Goal: Transaction & Acquisition: Purchase product/service

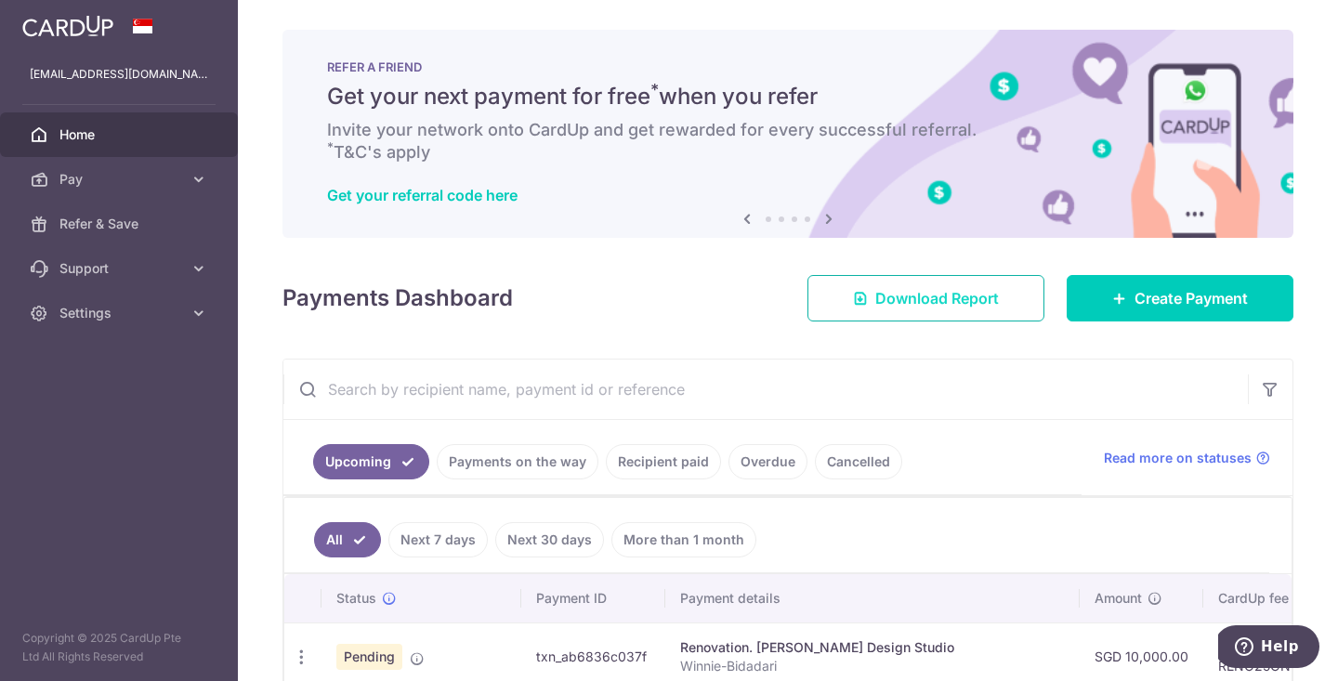
scroll to position [0, 171]
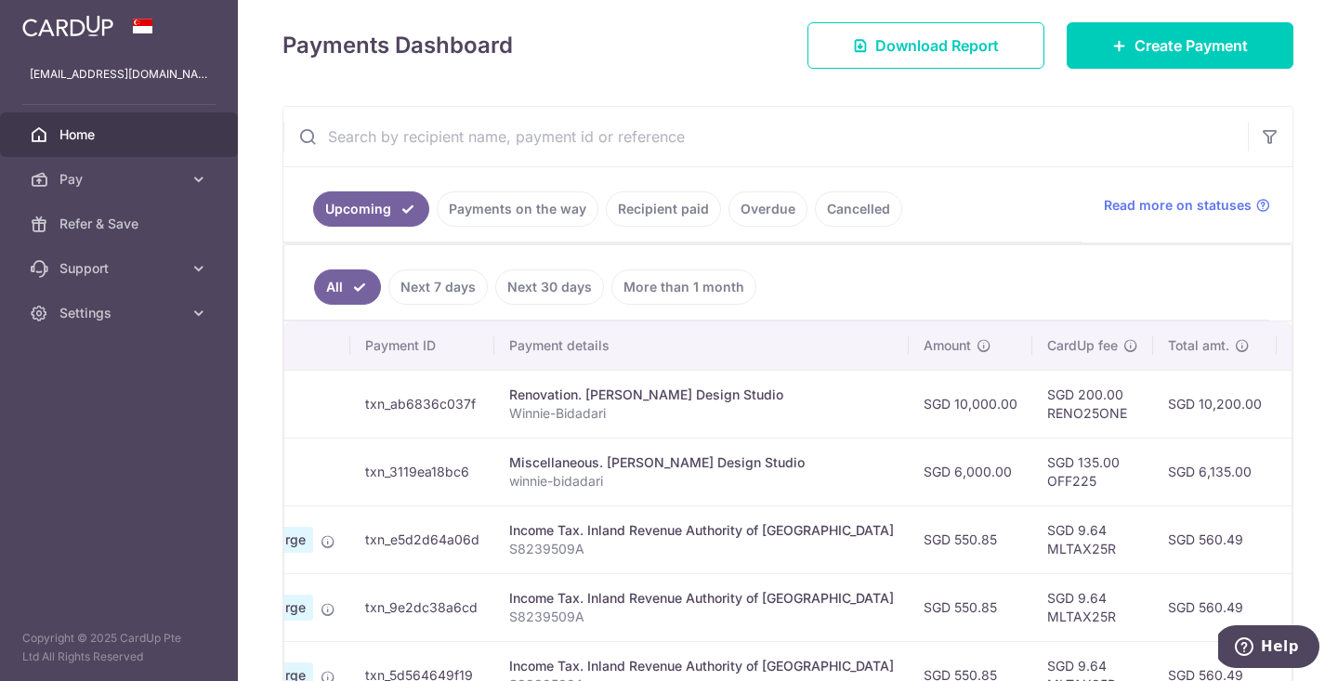
click at [99, 127] on span "Home" at bounding box center [120, 134] width 123 height 19
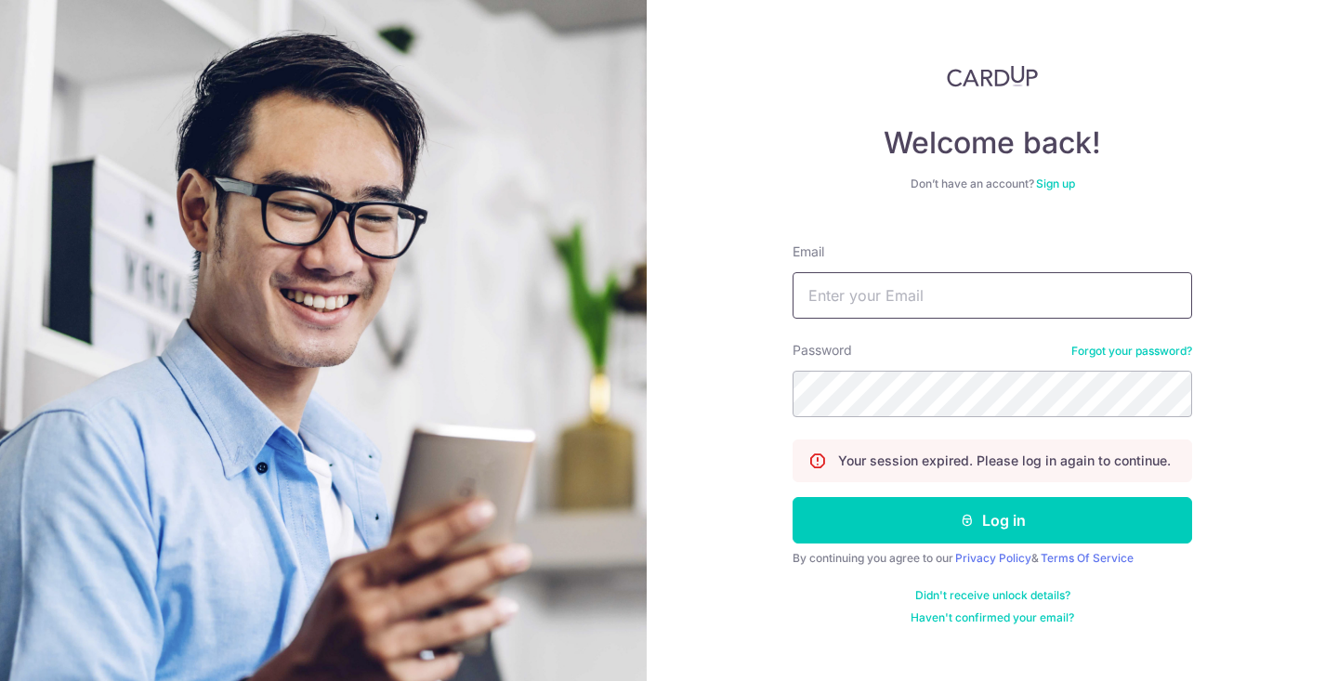
type input "[EMAIL_ADDRESS][DOMAIN_NAME]"
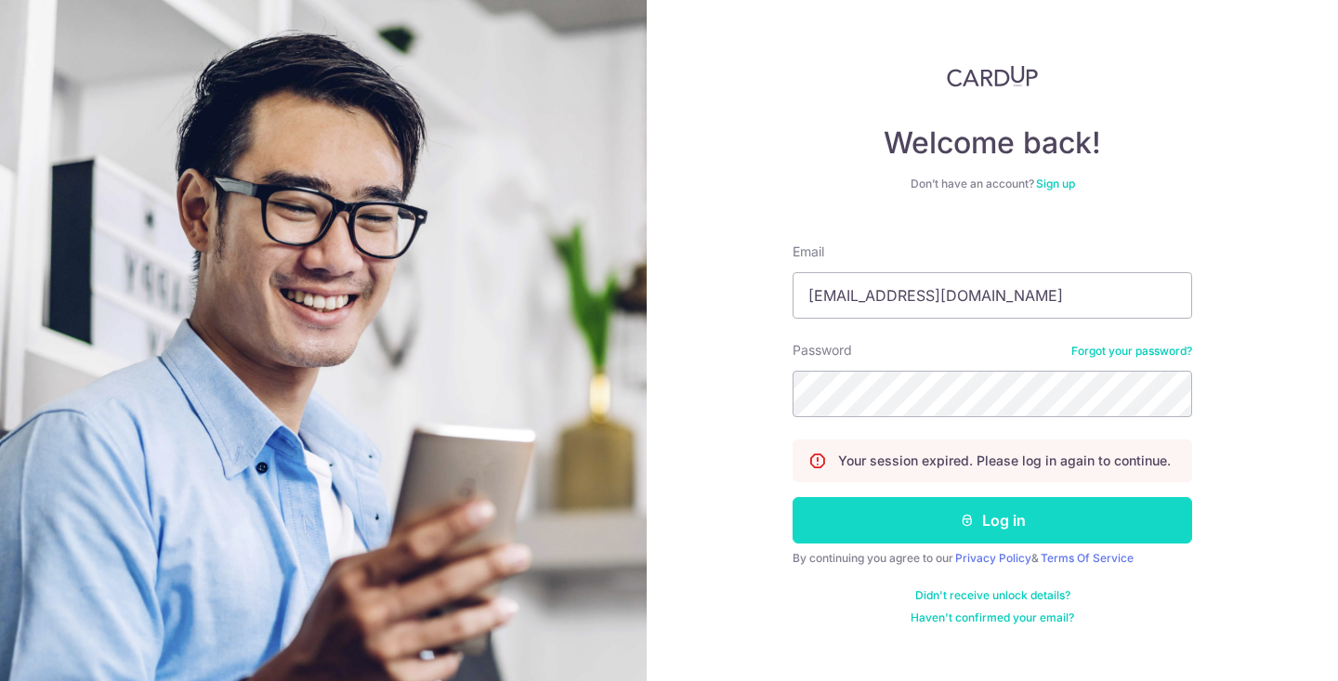
click at [877, 531] on button "Log in" at bounding box center [993, 520] width 400 height 46
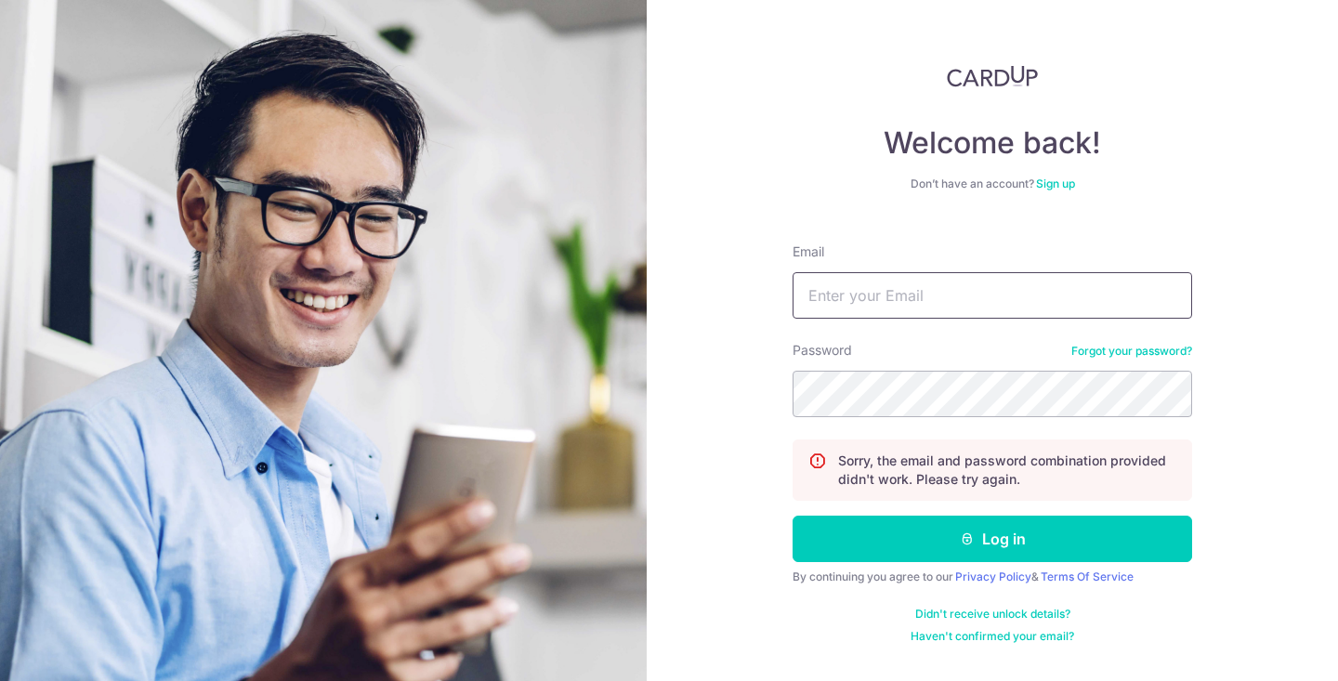
click at [987, 296] on input "Email" at bounding box center [993, 295] width 400 height 46
type input "[EMAIL_ADDRESS][DOMAIN_NAME]"
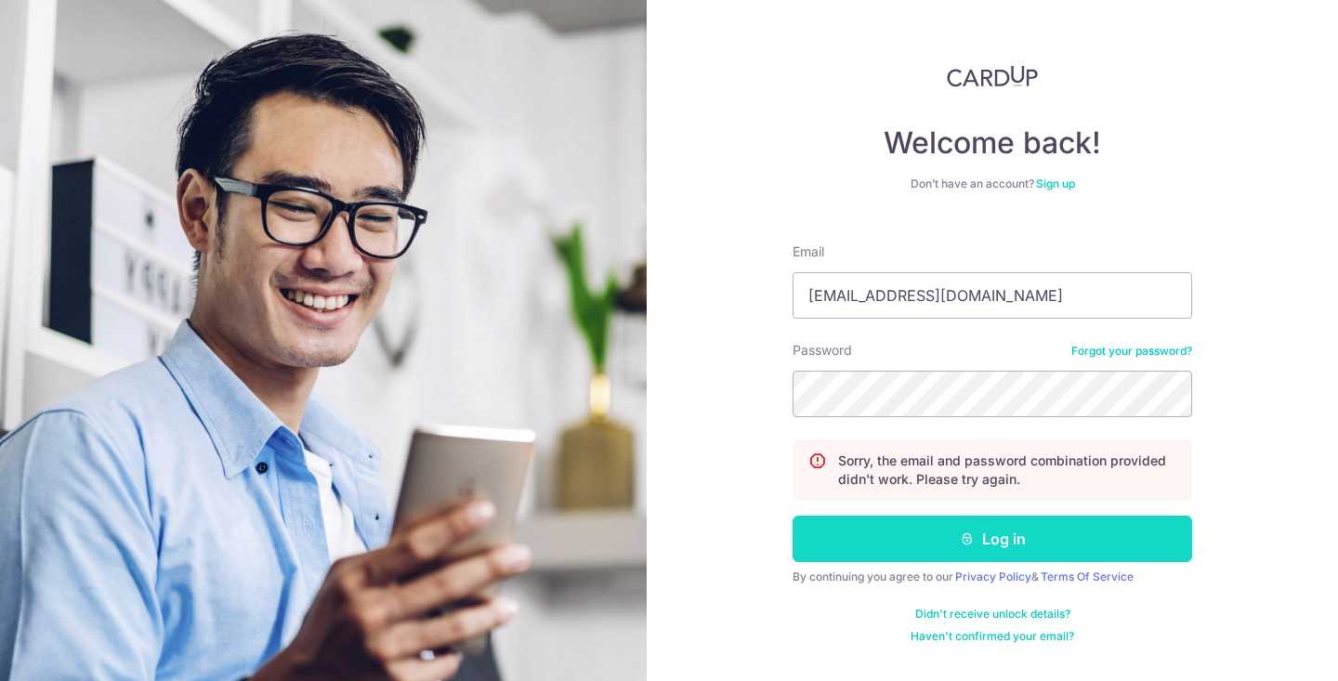
click at [904, 534] on button "Log in" at bounding box center [993, 539] width 400 height 46
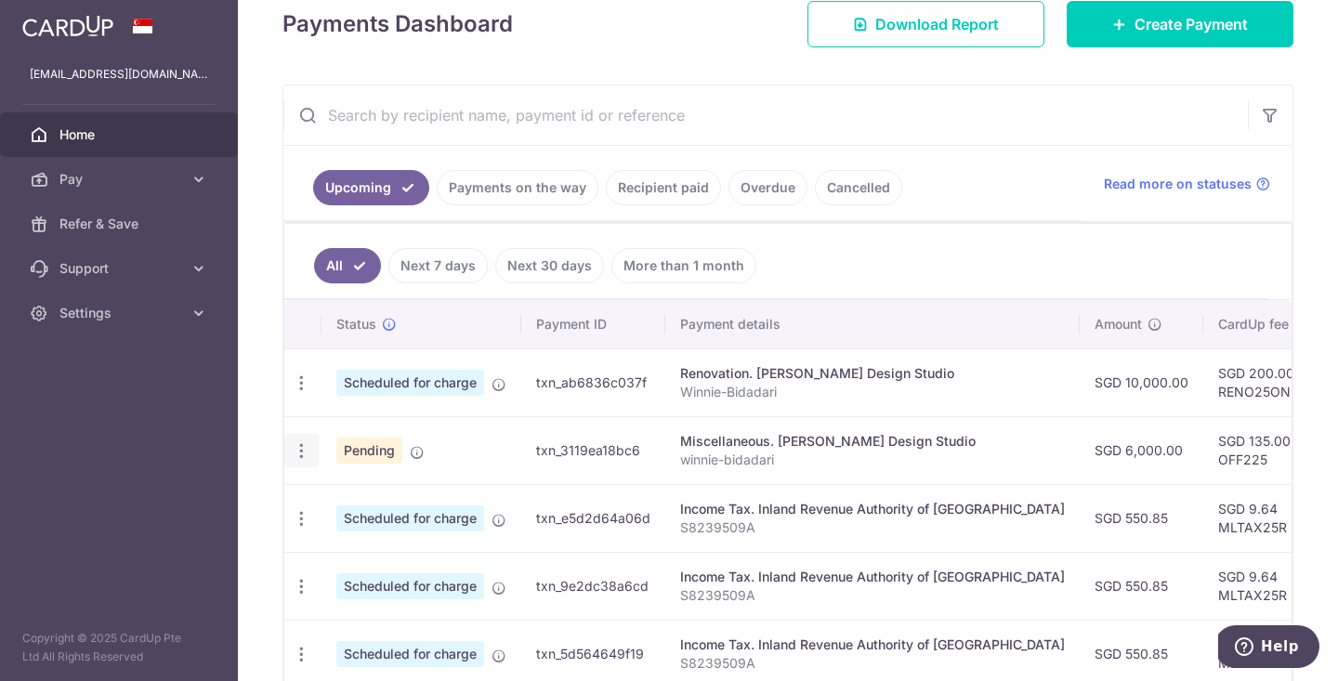
click at [299, 452] on icon "button" at bounding box center [302, 451] width 20 height 20
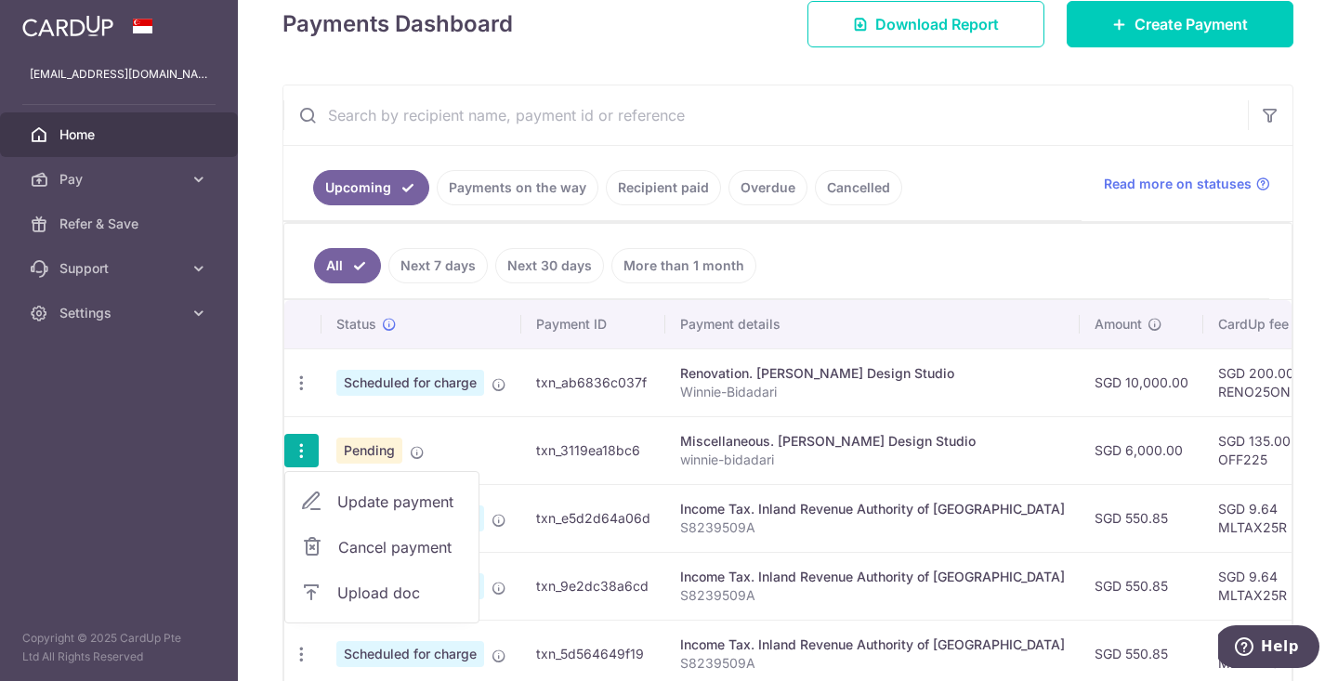
click at [350, 502] on span "Update payment" at bounding box center [400, 502] width 126 height 22
radio input "true"
type input "6,000.00"
type input "[DATE]"
type input "winnie-bidadari"
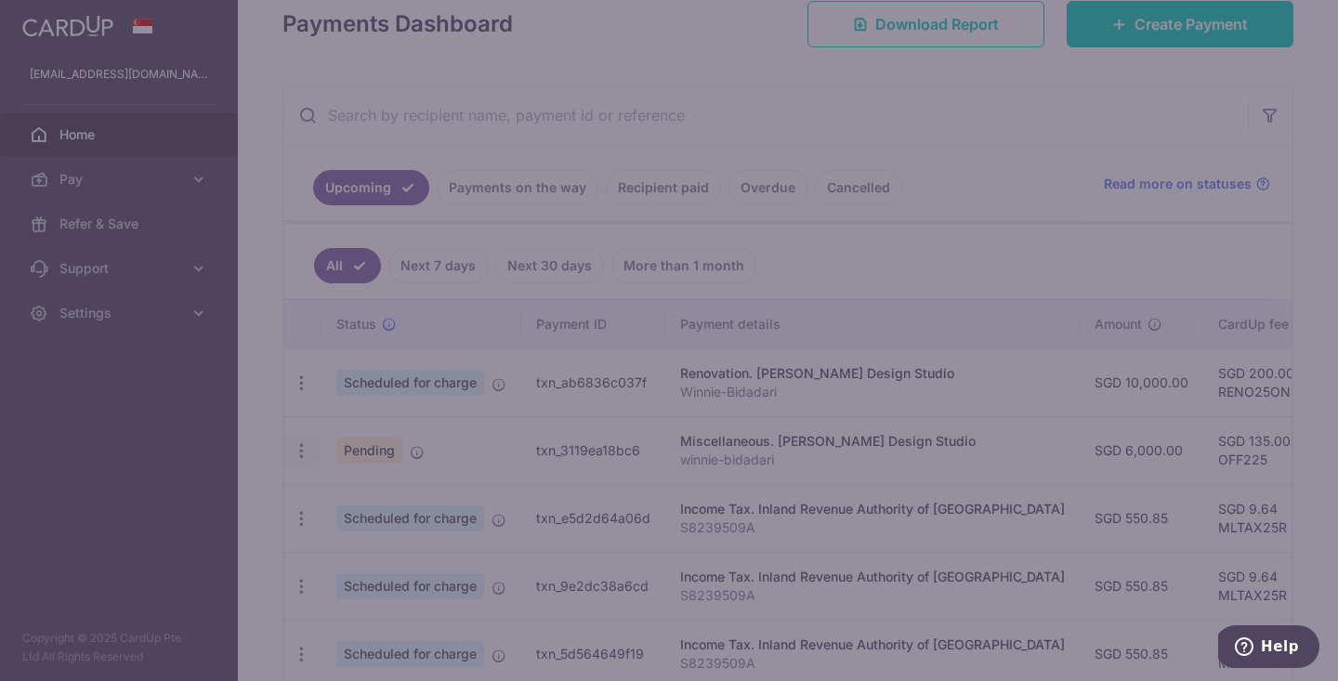
type input "OFF225"
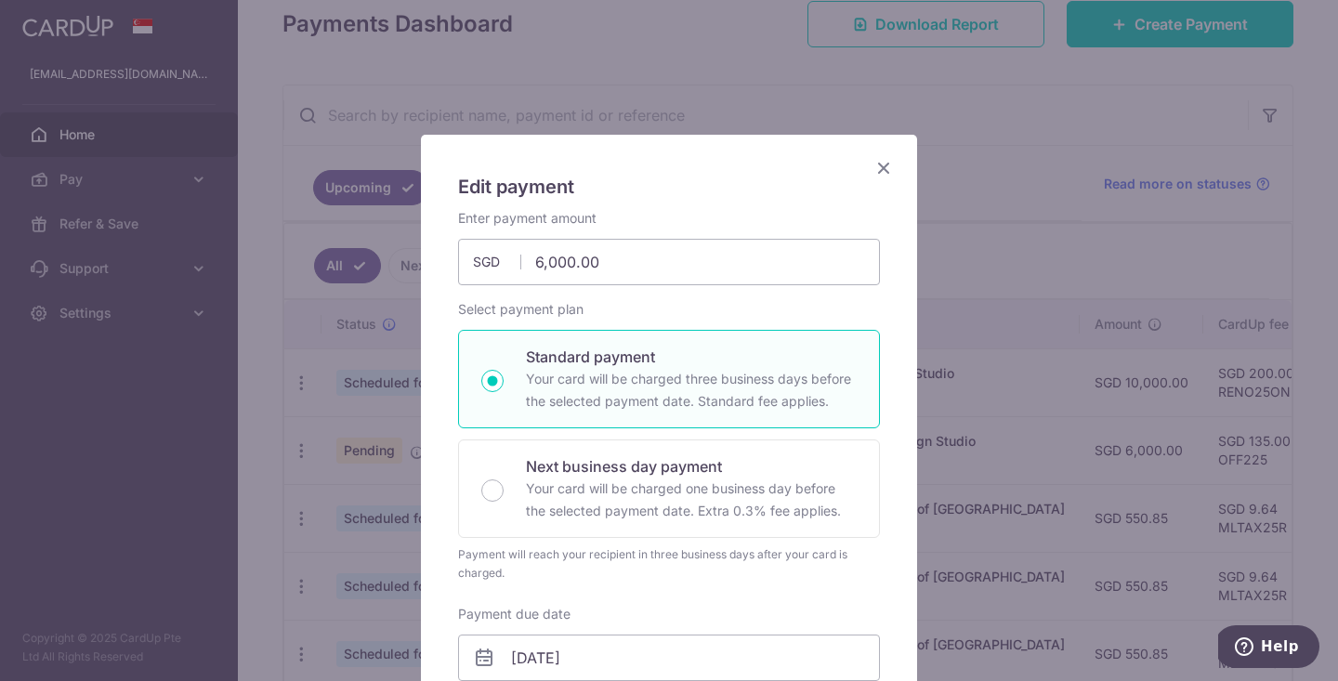
click at [890, 170] on icon "Close" at bounding box center [884, 167] width 22 height 23
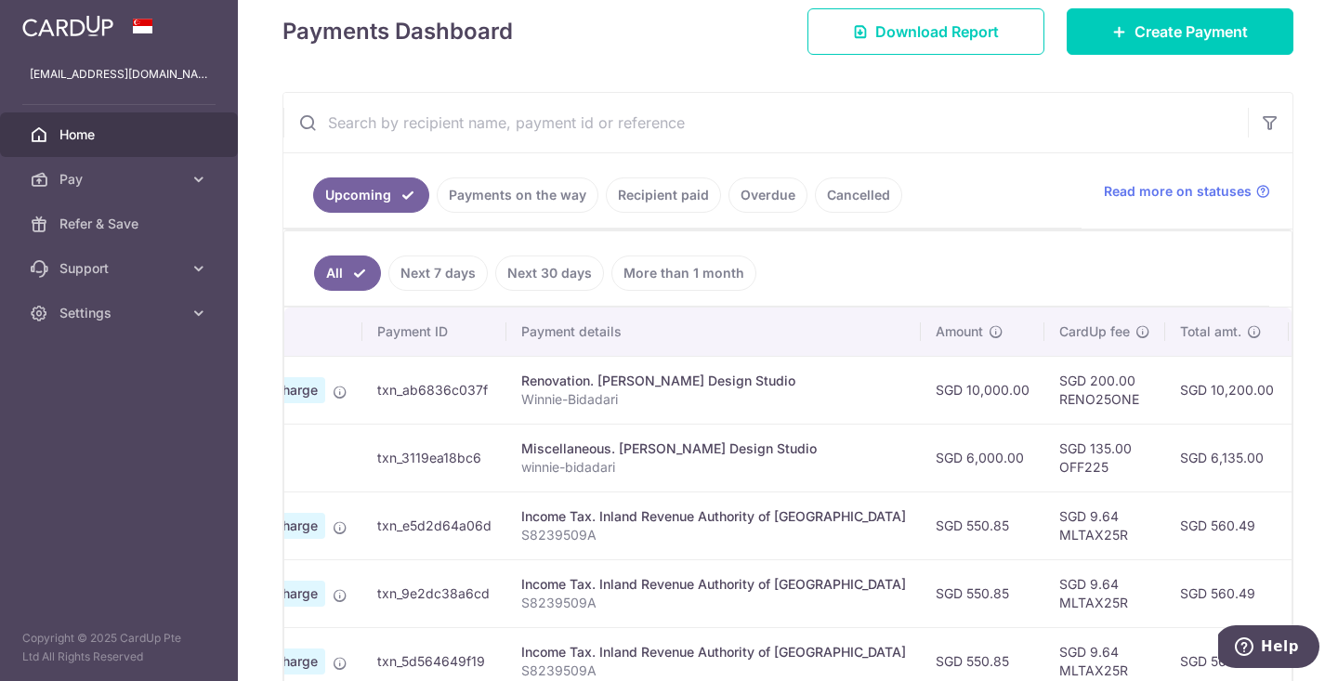
scroll to position [0, -6]
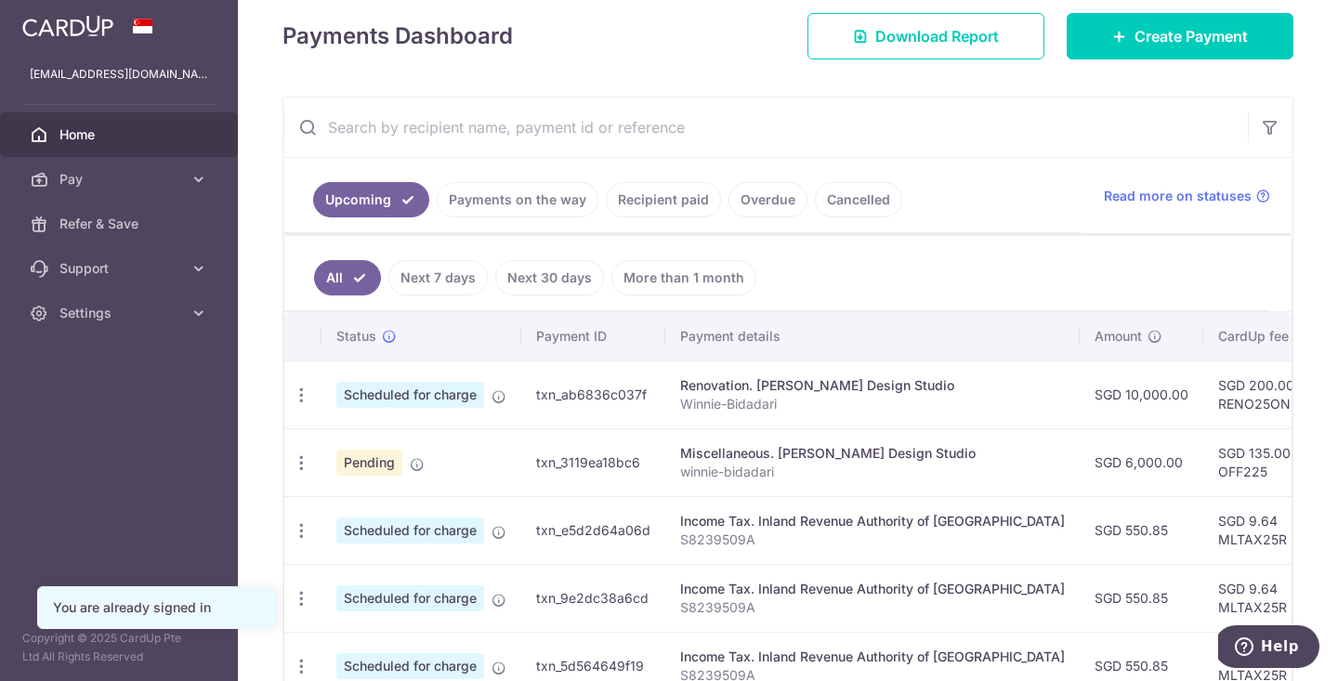
scroll to position [263, 0]
click at [303, 454] on icon "button" at bounding box center [302, 463] width 20 height 20
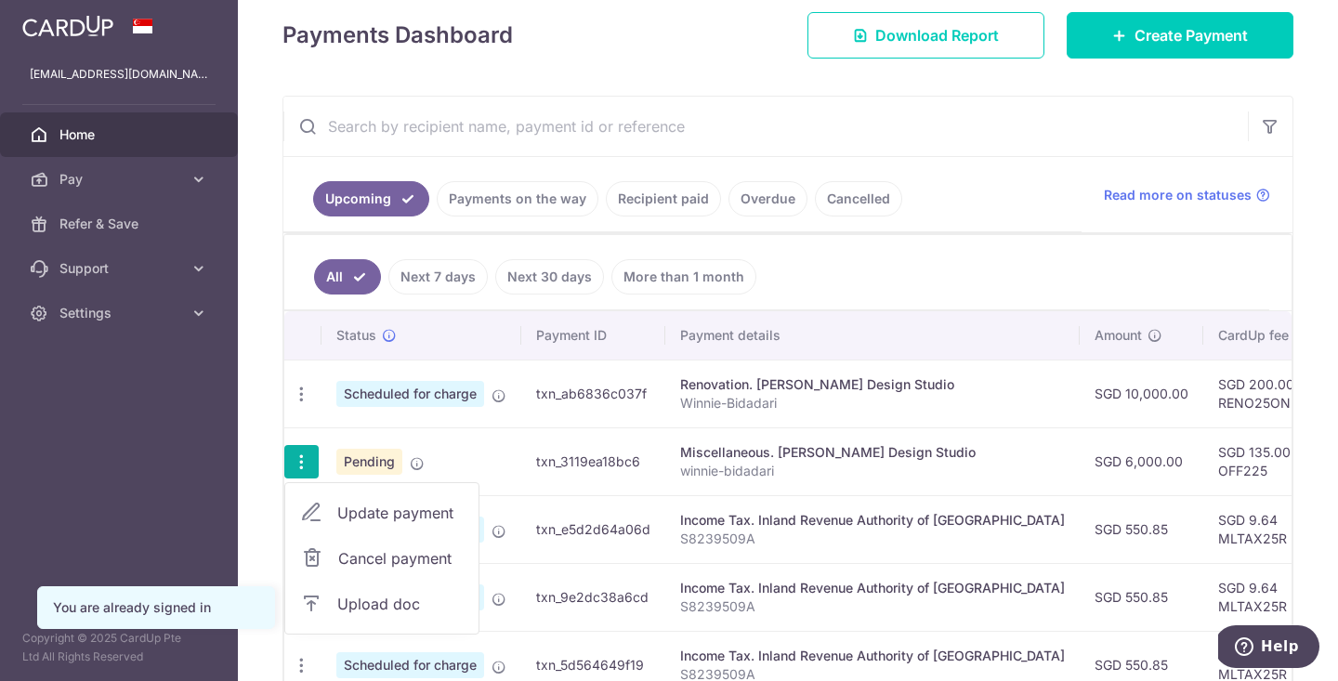
click at [365, 557] on span "Cancel payment" at bounding box center [400, 558] width 125 height 22
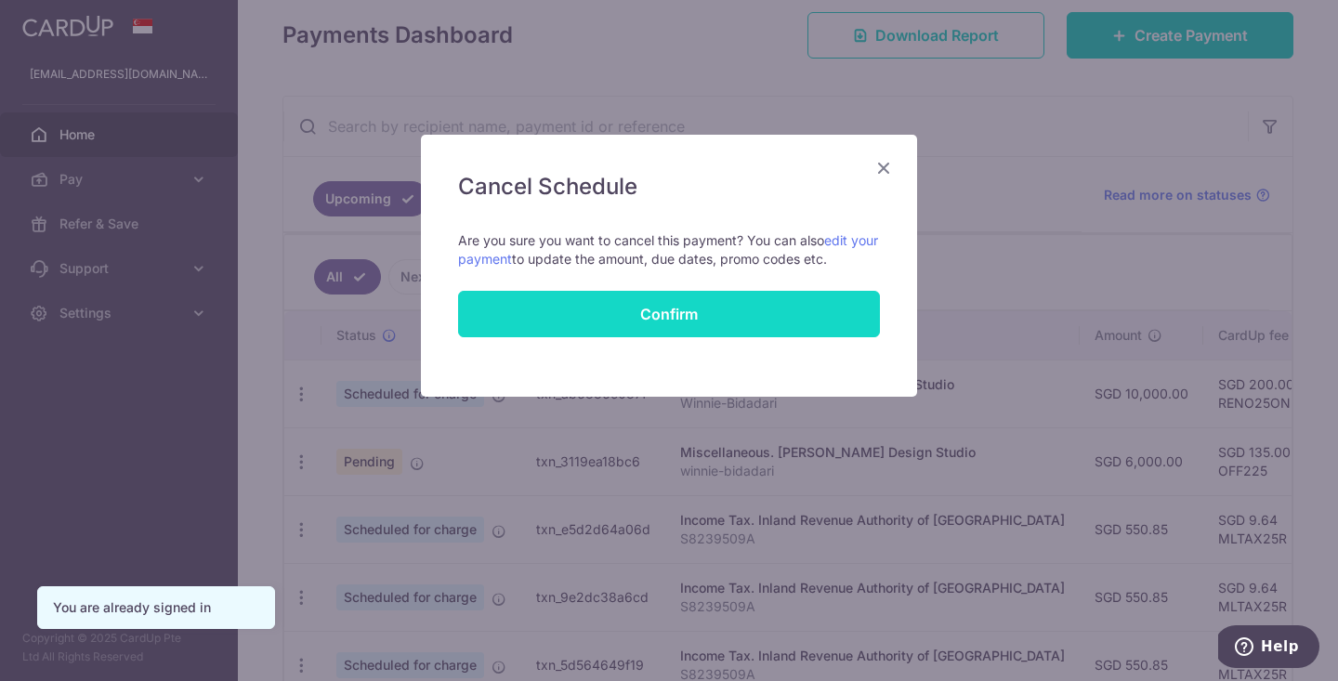
click at [629, 309] on button "Confirm" at bounding box center [669, 314] width 422 height 46
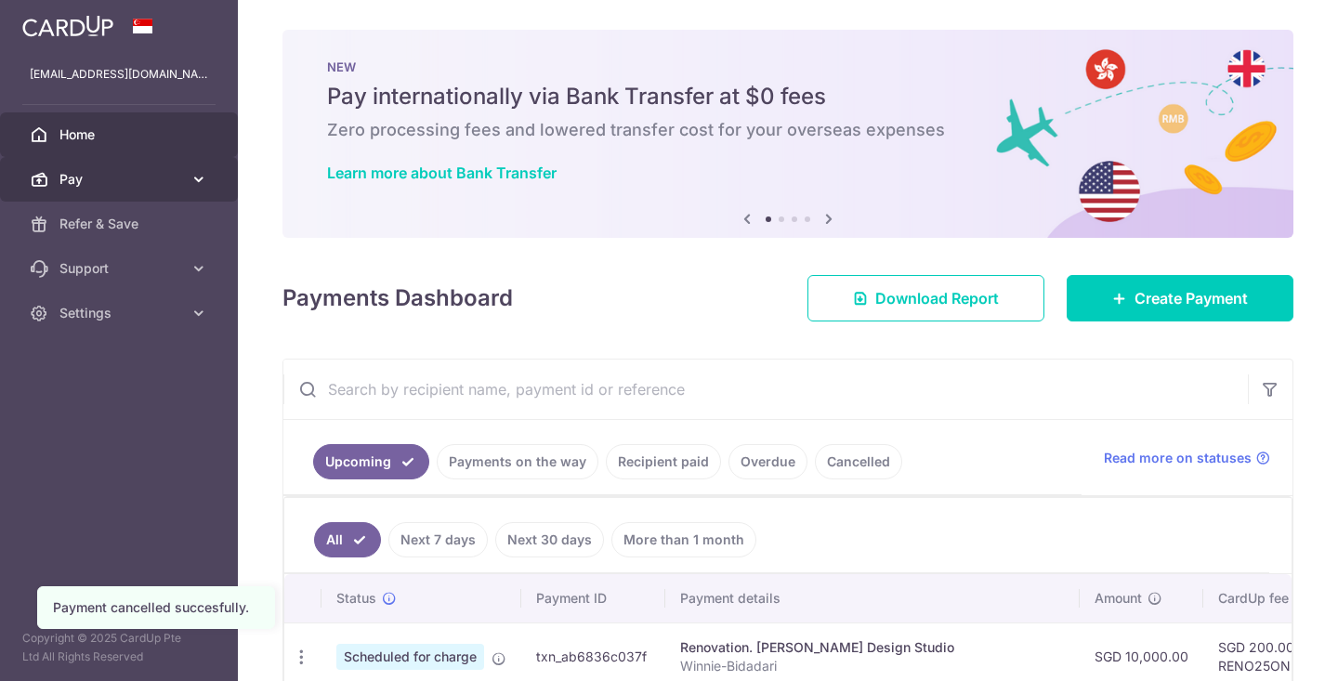
click at [167, 182] on span "Pay" at bounding box center [120, 179] width 123 height 19
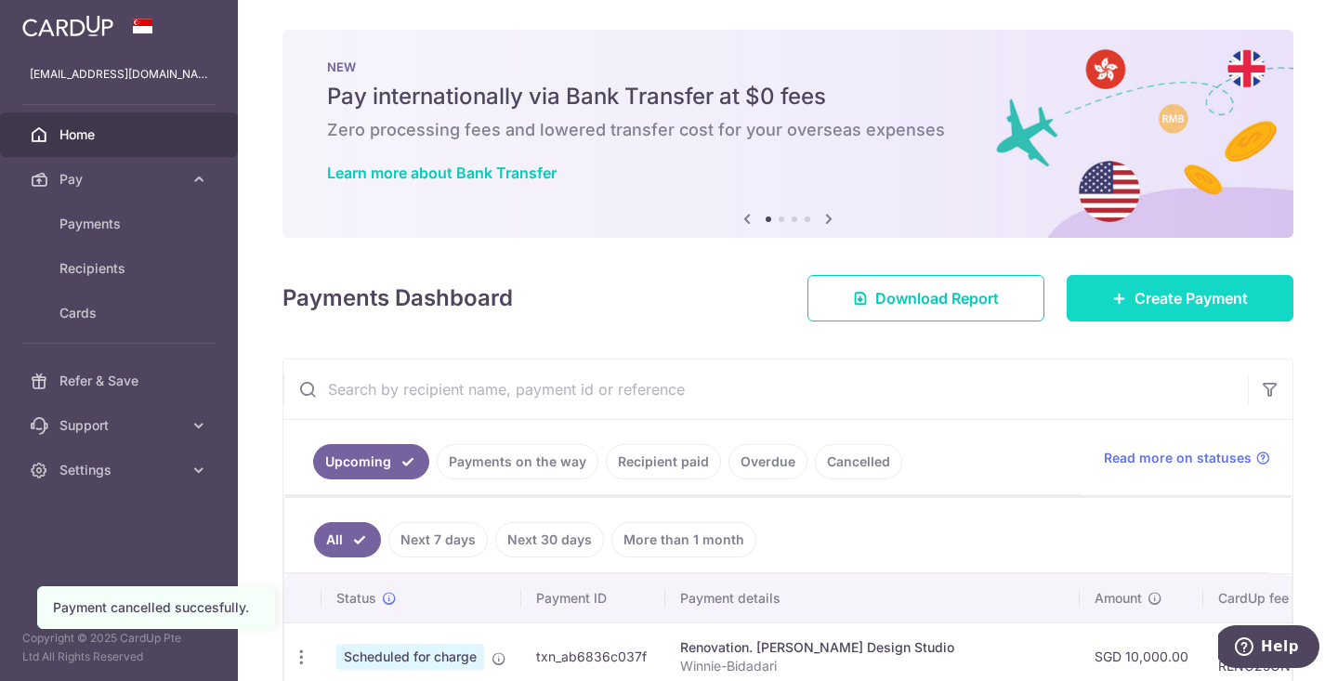
click at [1183, 294] on span "Create Payment" at bounding box center [1191, 298] width 113 height 22
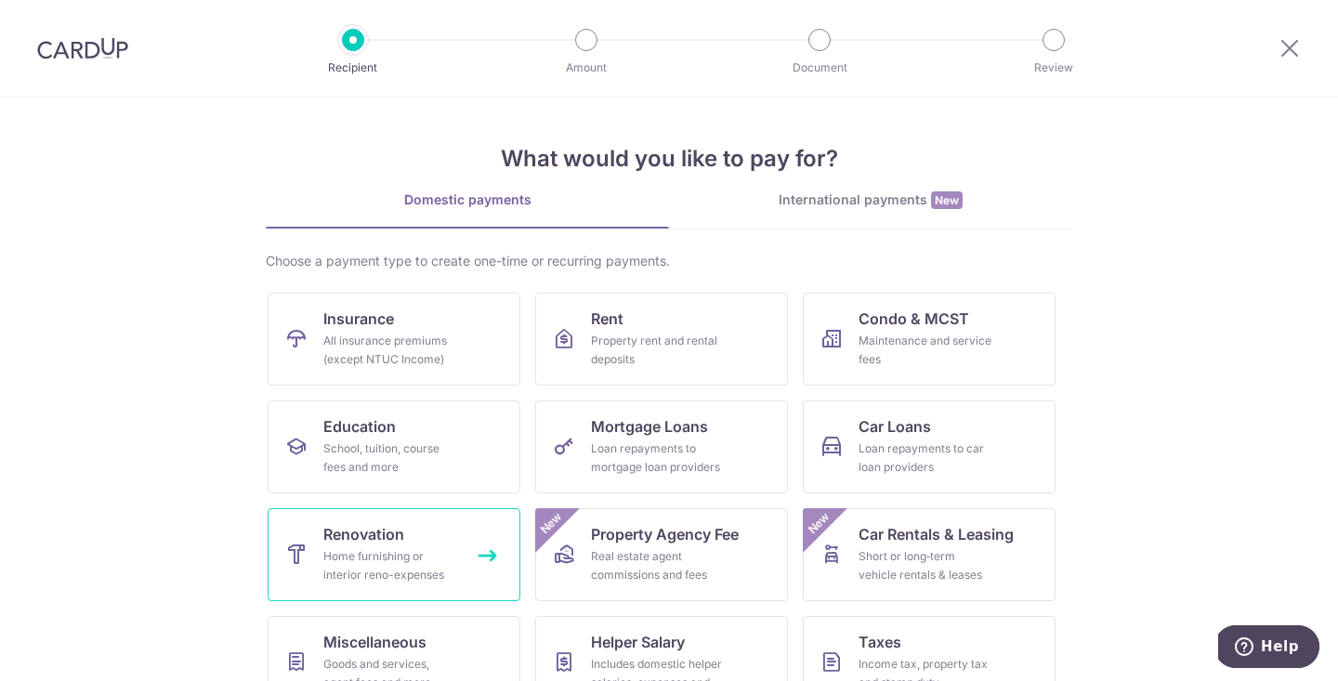
click at [470, 574] on link "Renovation Home furnishing or interior reno-expenses" at bounding box center [394, 554] width 253 height 93
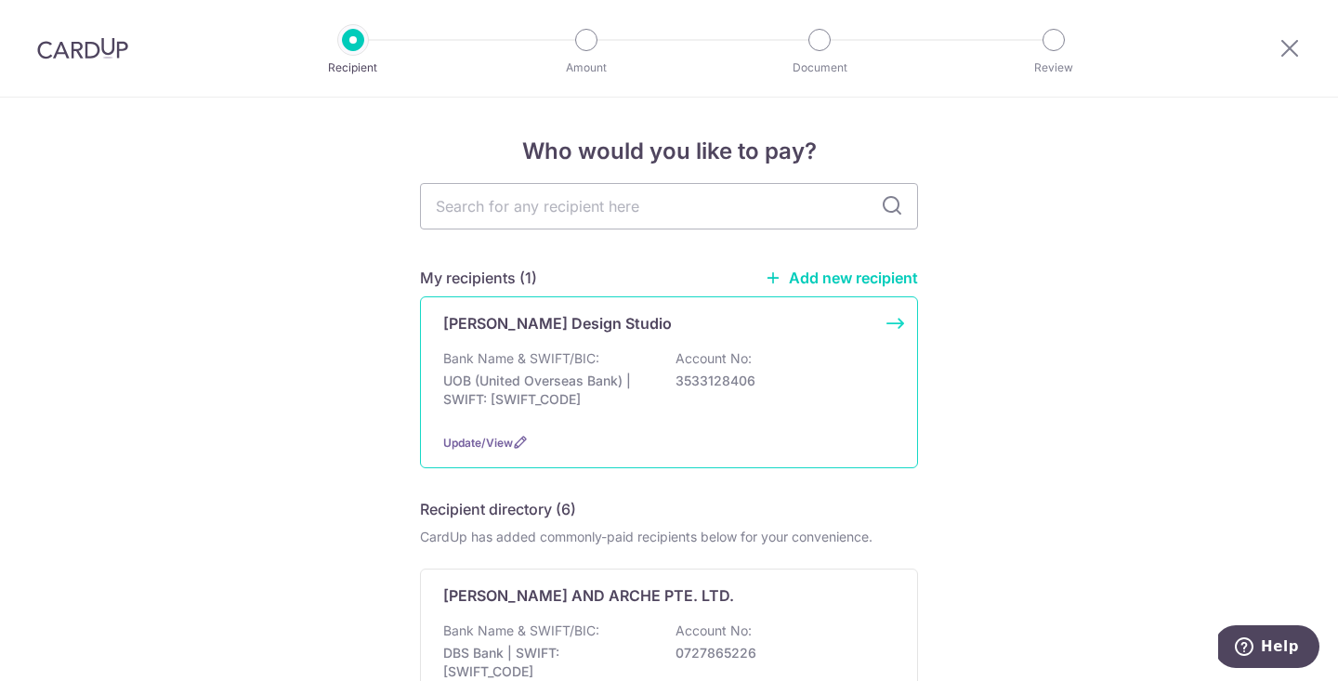
click at [580, 410] on div "Bank Name & SWIFT/BIC: UOB (United Overseas Bank) | SWIFT: [SWIFT_CODE] Account…" at bounding box center [669, 383] width 452 height 69
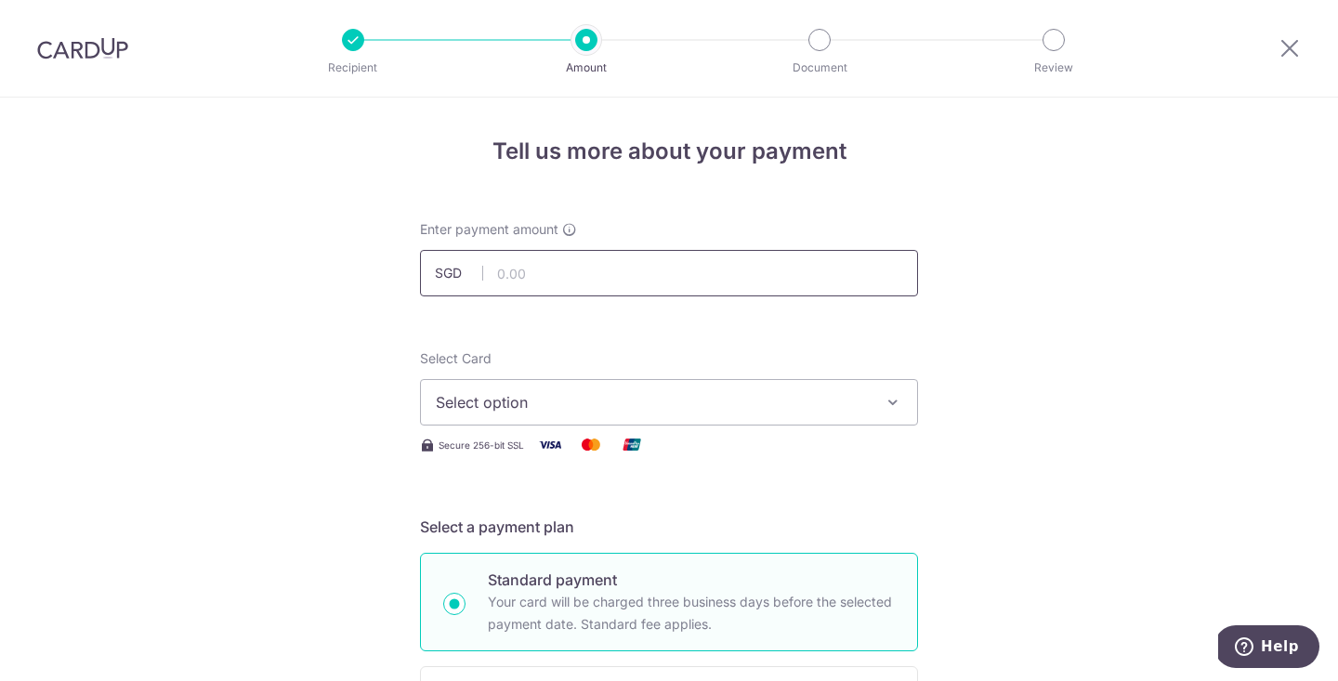
click at [601, 275] on input "text" at bounding box center [669, 273] width 498 height 46
type input "6,000.00"
click at [649, 406] on span "Select option" at bounding box center [652, 402] width 433 height 22
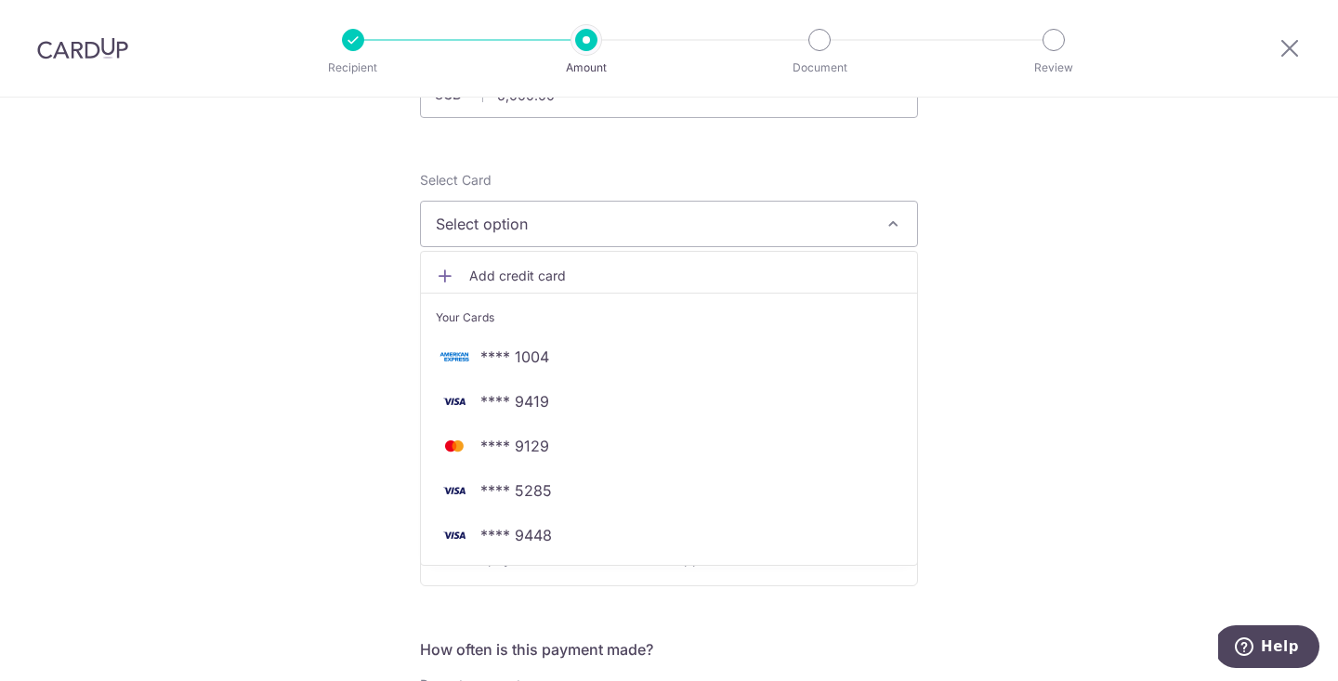
scroll to position [184, 0]
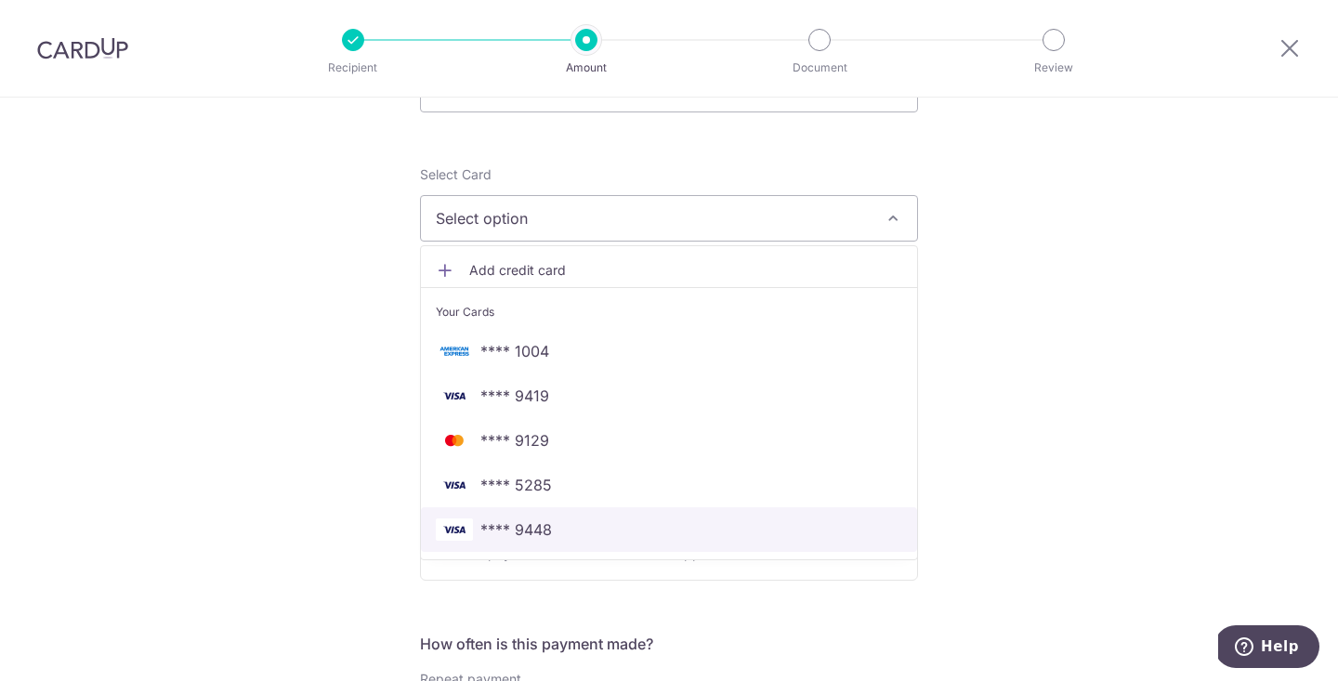
click at [557, 523] on span "**** 9448" at bounding box center [669, 530] width 467 height 22
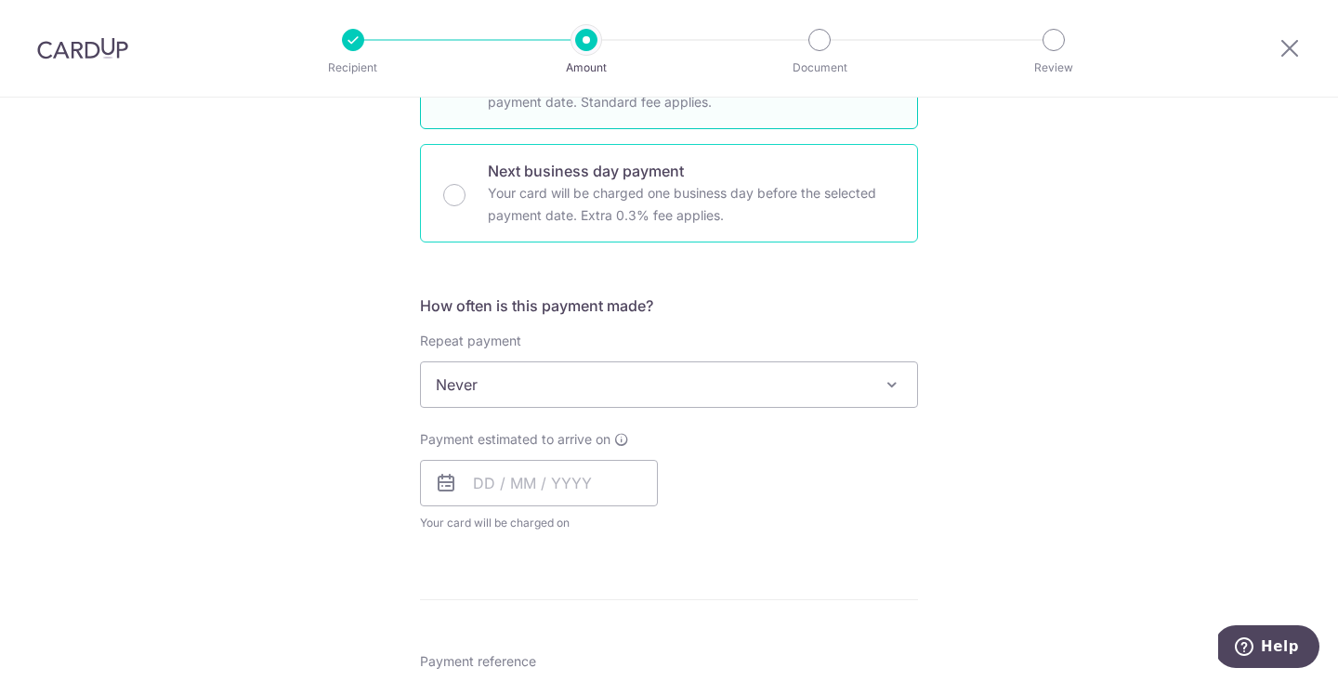
scroll to position [577, 0]
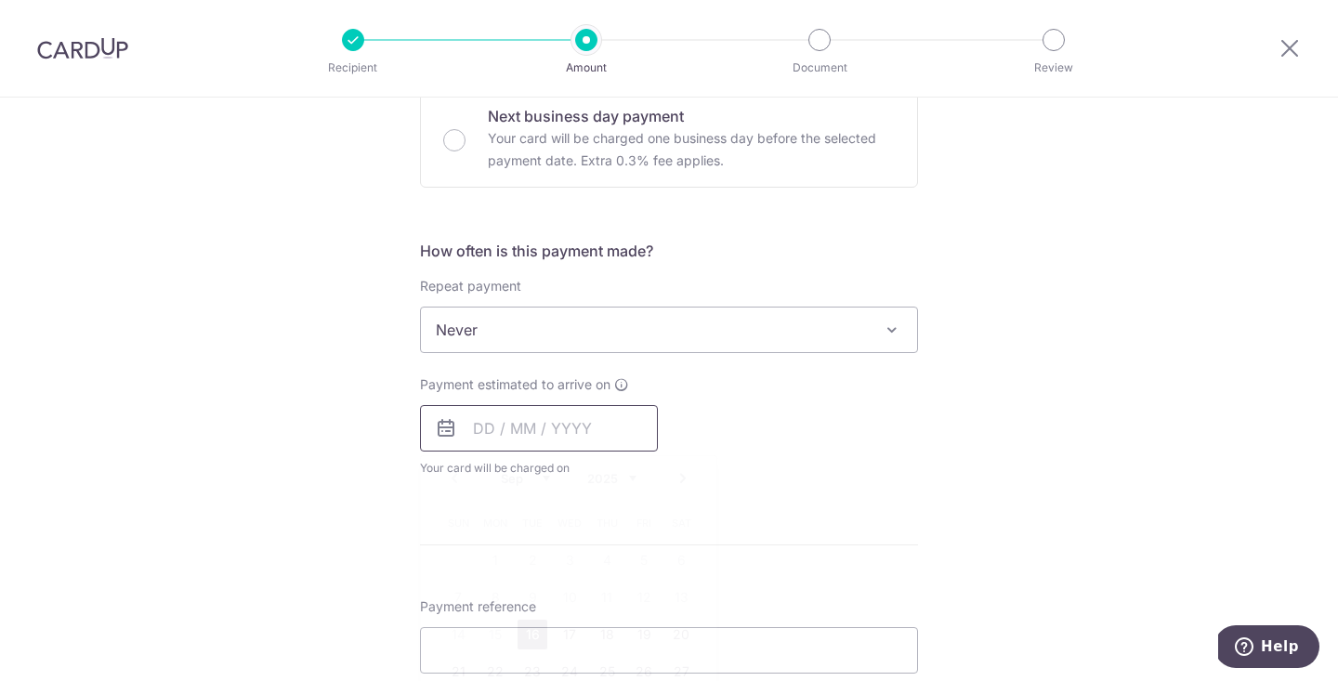
click at [570, 439] on input "text" at bounding box center [539, 428] width 238 height 46
click at [531, 627] on link "16" at bounding box center [533, 635] width 30 height 30
type input "[DATE]"
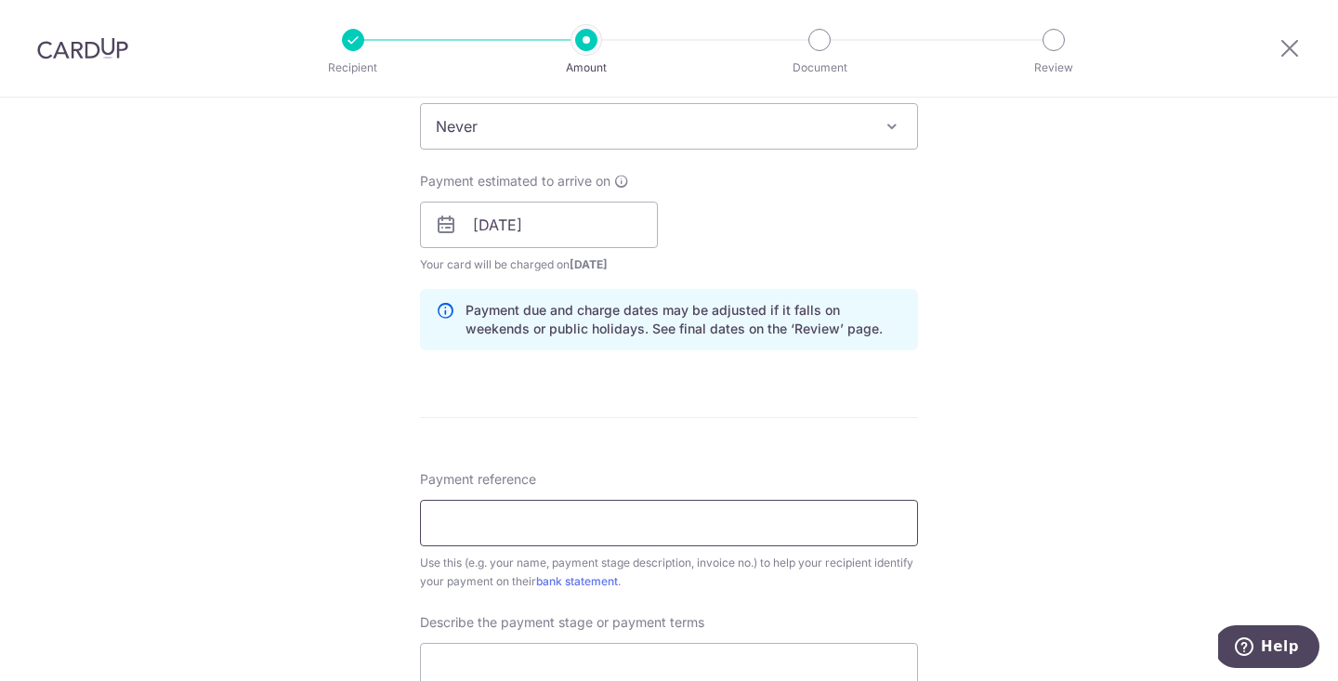
scroll to position [782, 0]
click at [557, 526] on input "Payment reference" at bounding box center [669, 522] width 498 height 46
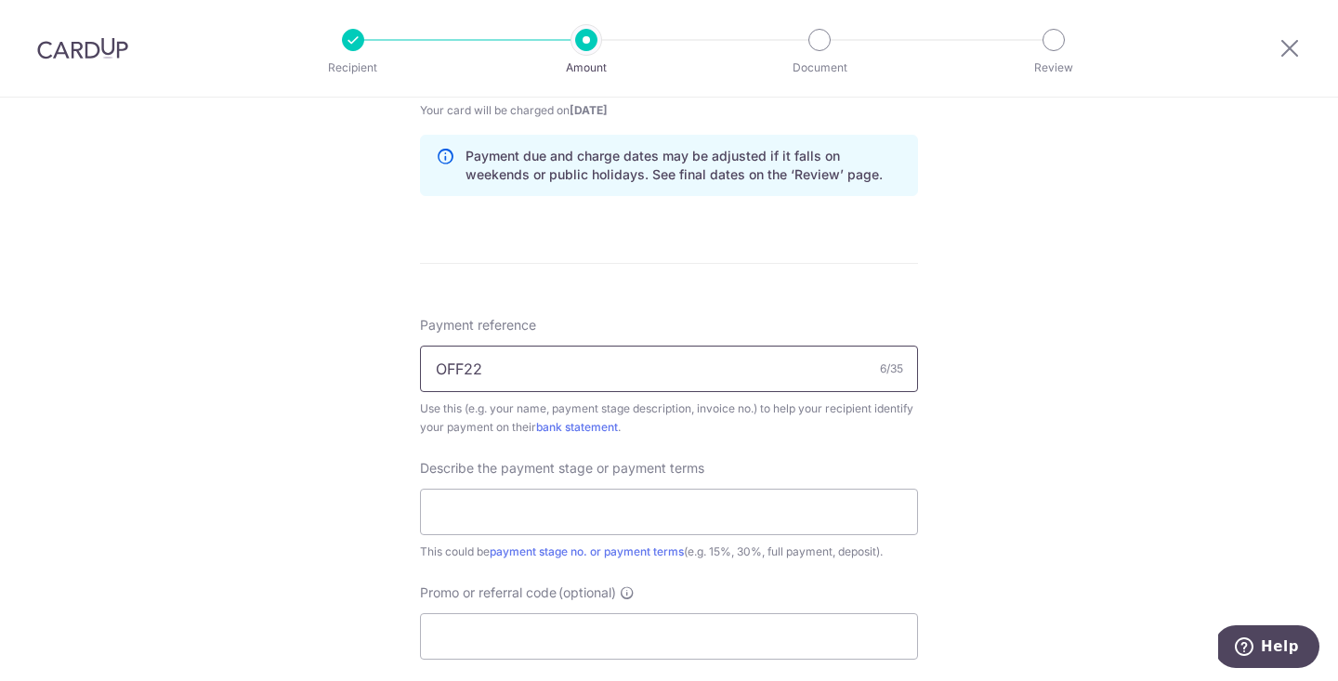
scroll to position [936, 0]
type input "O"
type input "winnie-Bidadari"
click at [513, 516] on input "text" at bounding box center [669, 511] width 498 height 46
type input "2nd 3rd payment"
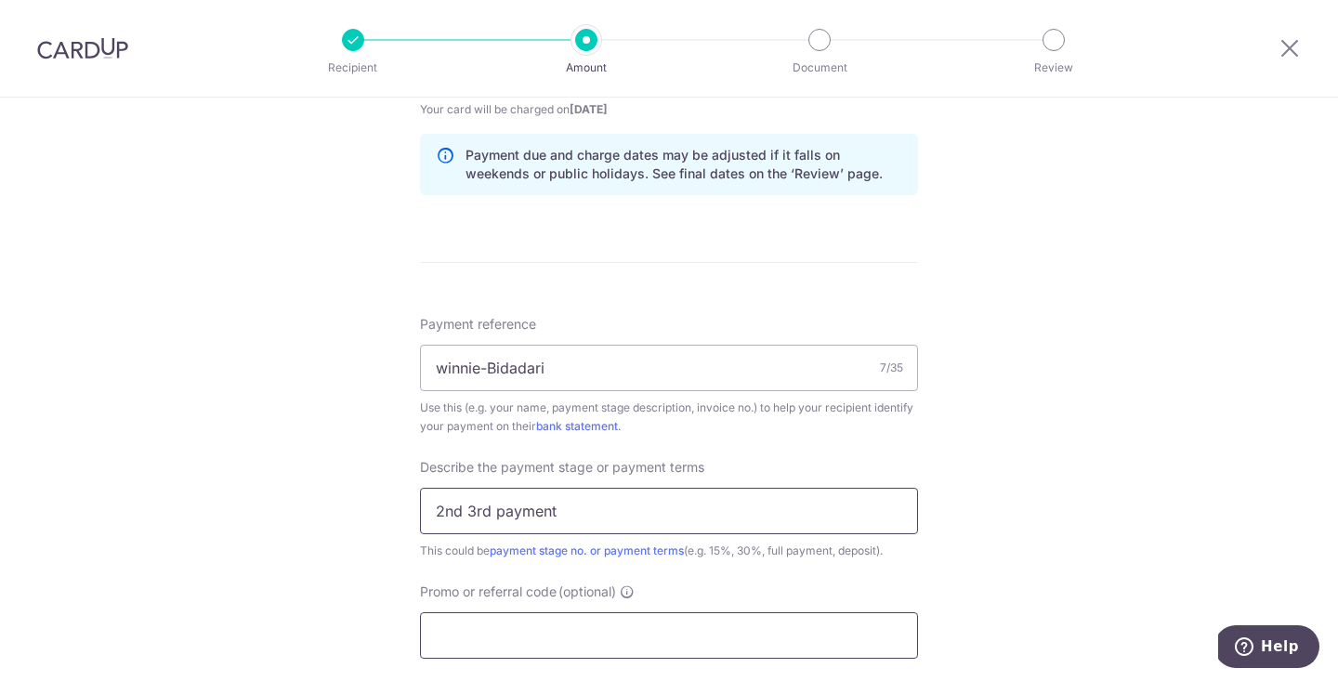
scroll to position [1017, 0]
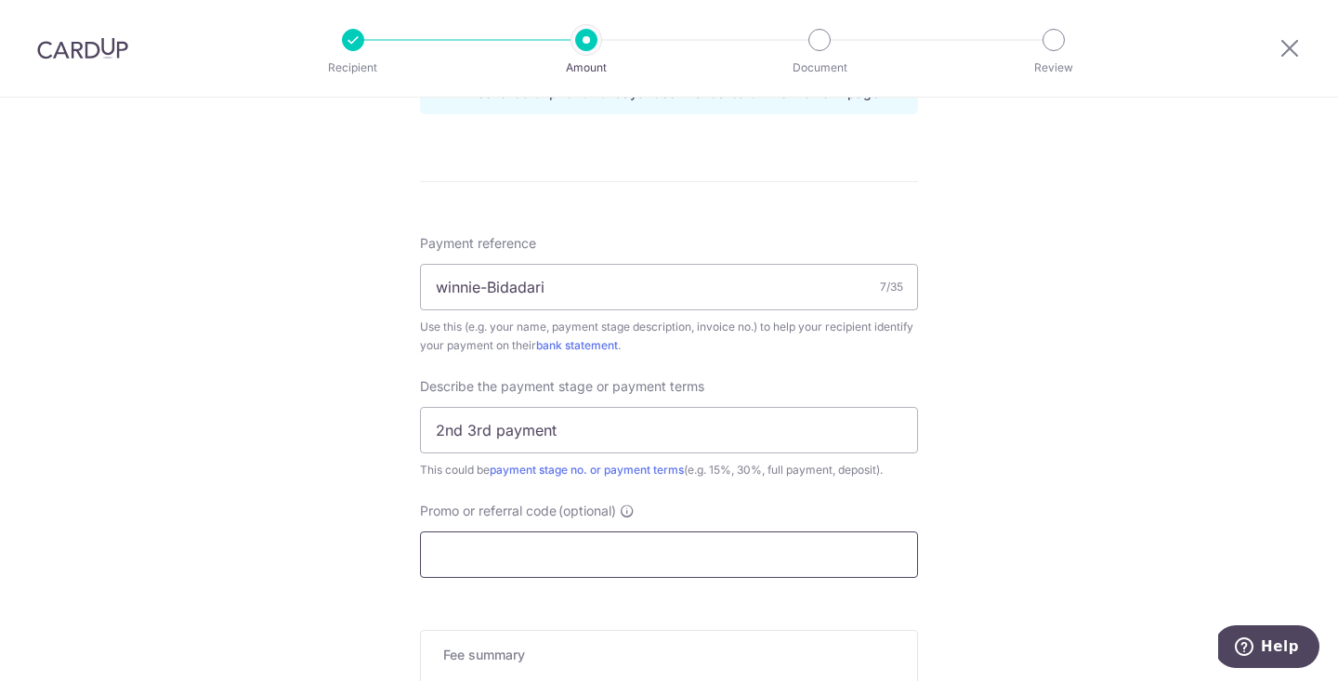
click at [516, 557] on input "Promo or referral code (optional)" at bounding box center [669, 555] width 498 height 46
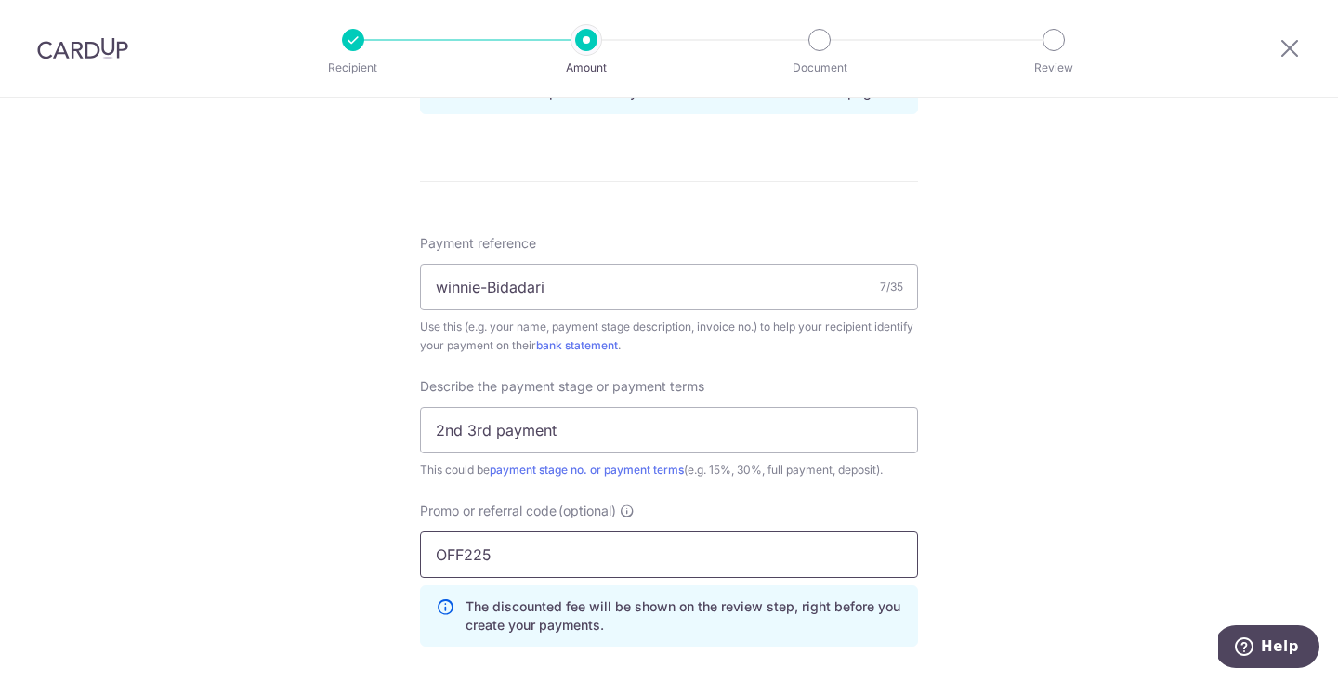
type input "OFF225"
click at [657, 501] on div "Payment reference winnie-Bidadari 7/35 Use this (e.g. your name, payment stage …" at bounding box center [669, 448] width 498 height 428
click at [644, 579] on div "OFF225 The discounted fee will be shown on the review step, right before you cr…" at bounding box center [669, 589] width 498 height 115
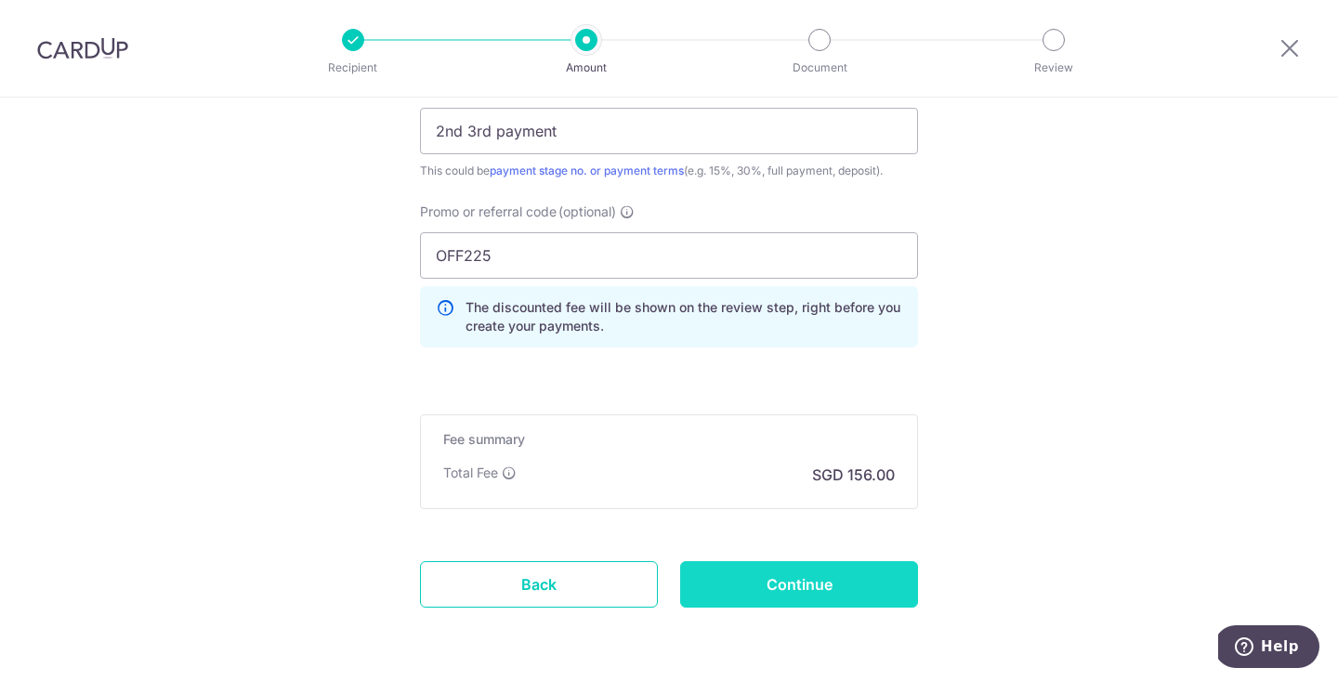
click at [736, 597] on input "Continue" at bounding box center [799, 584] width 238 height 46
type input "Create Schedule"
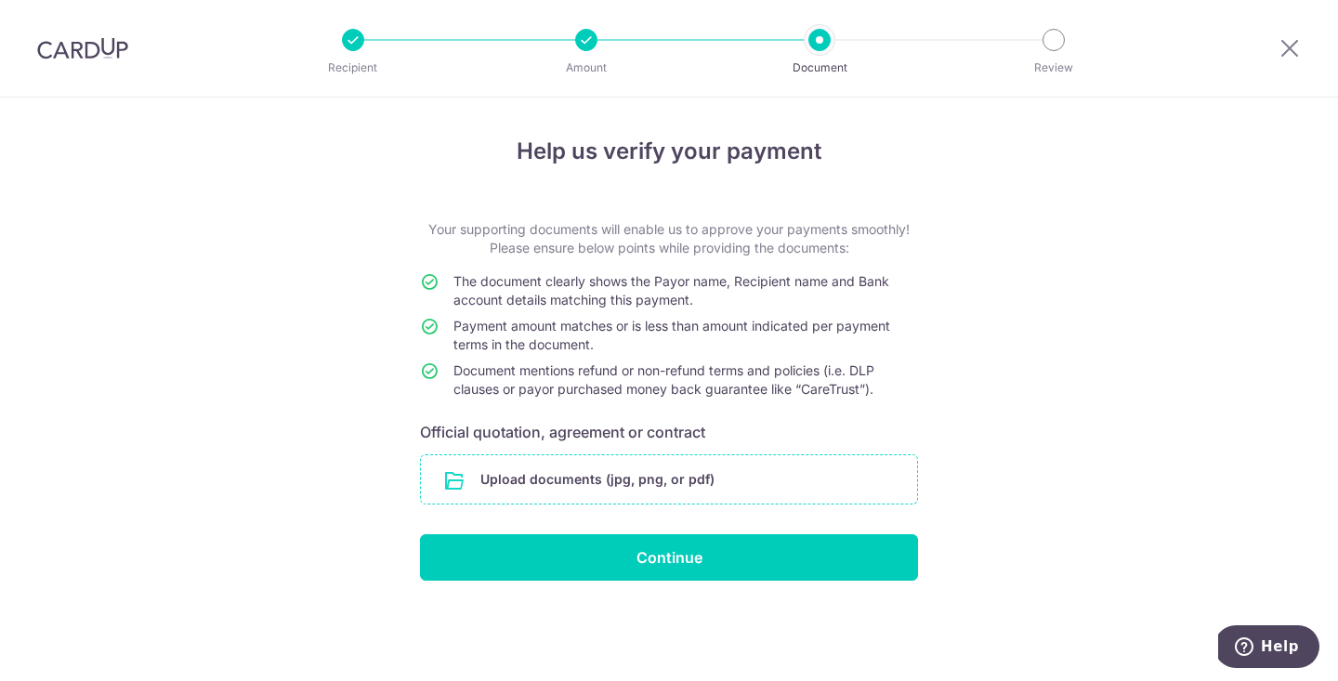
click at [696, 491] on input "file" at bounding box center [669, 479] width 496 height 48
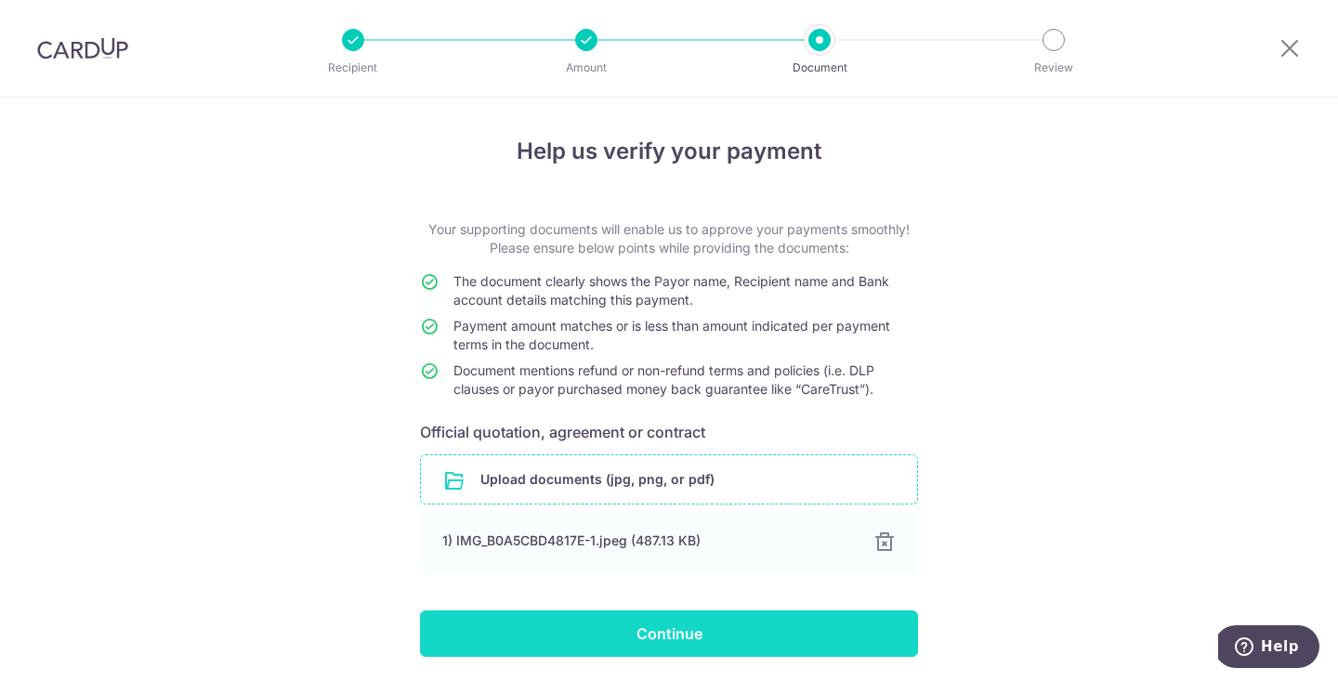
click at [747, 626] on input "Continue" at bounding box center [669, 634] width 498 height 46
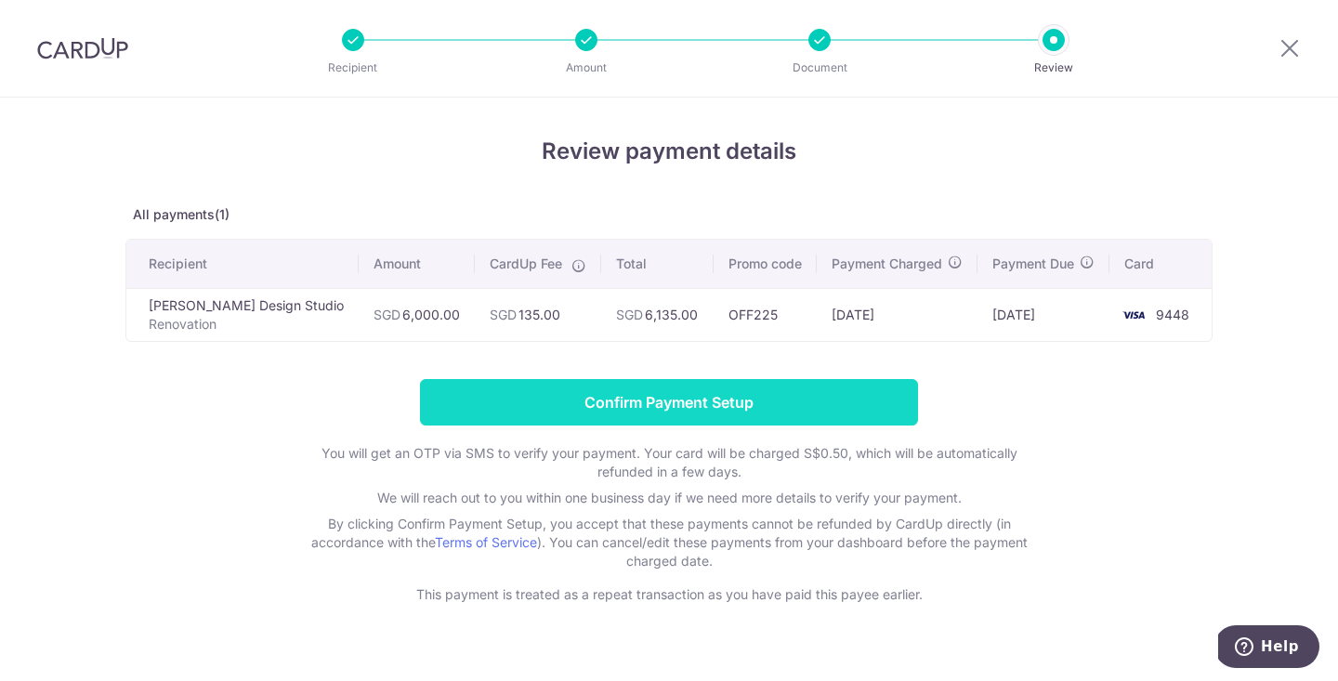
click at [814, 403] on input "Confirm Payment Setup" at bounding box center [669, 402] width 498 height 46
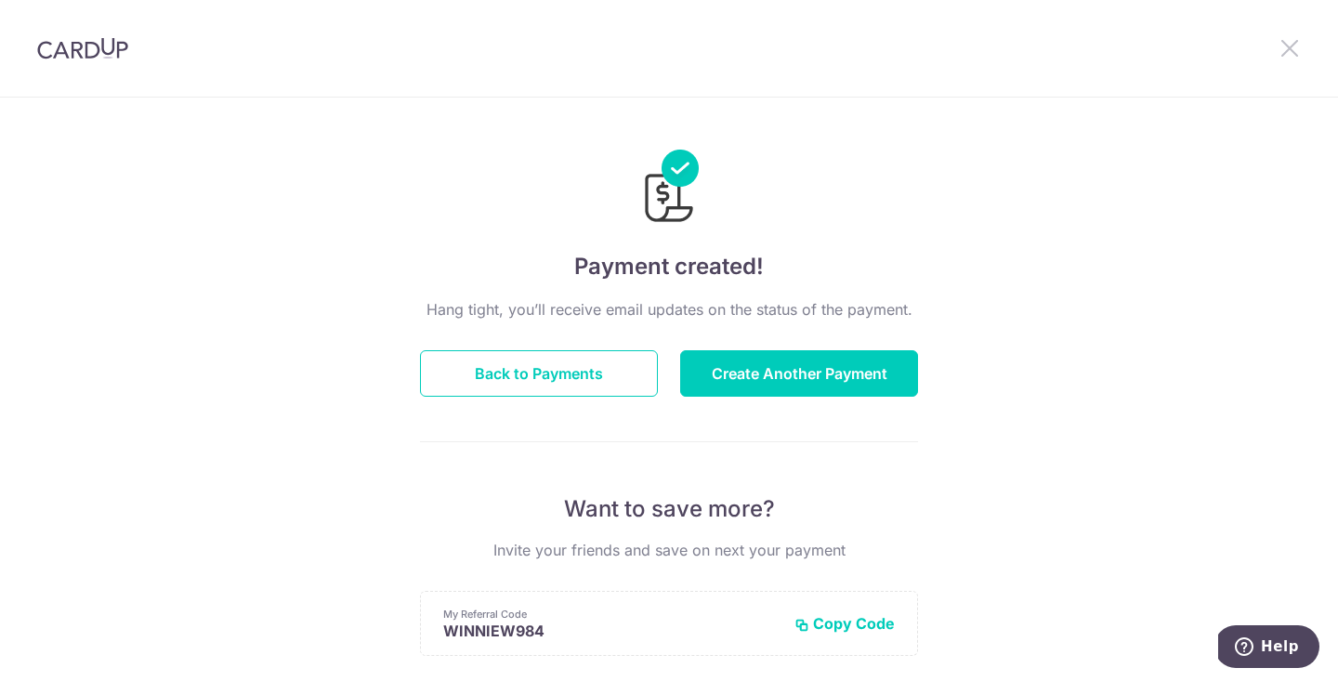
click at [1295, 46] on icon at bounding box center [1290, 47] width 22 height 23
